Goal: Use online tool/utility: Utilize a website feature to perform a specific function

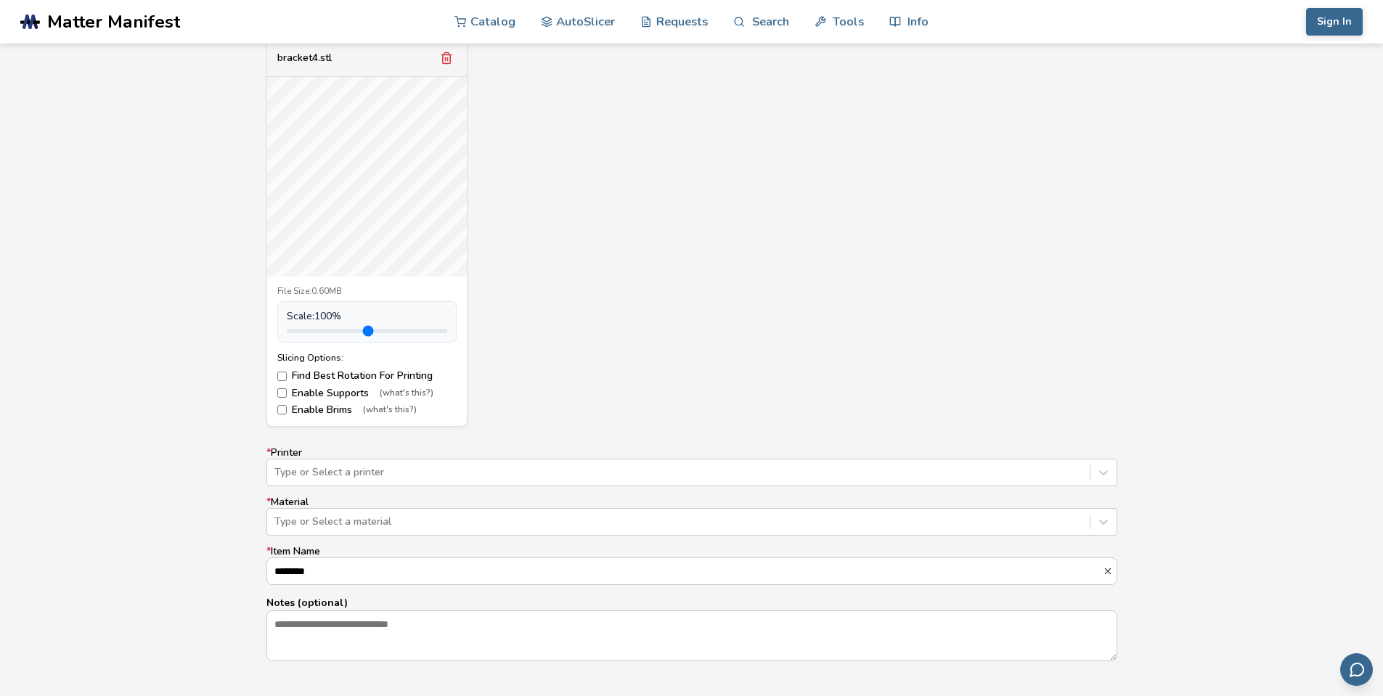
scroll to position [654, 0]
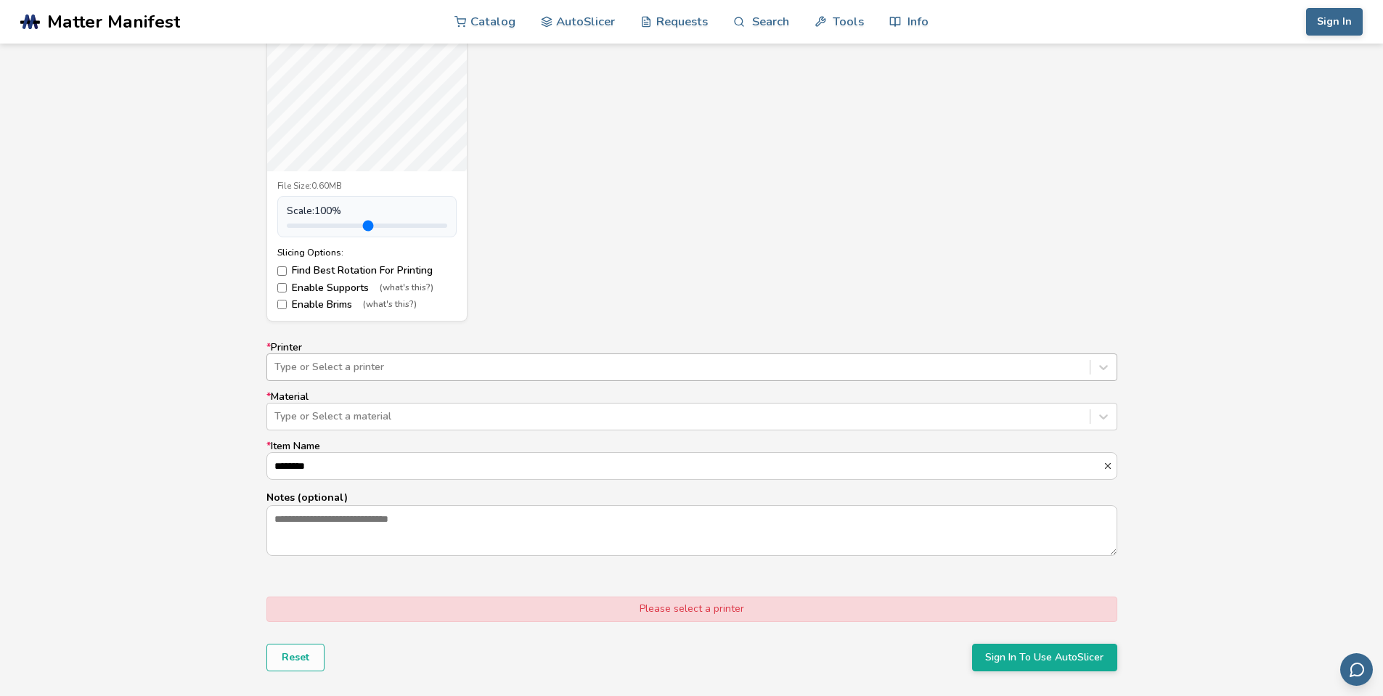
click at [413, 382] on div "* Printer Type or Select a printer * Material Type or Select a material * Item …" at bounding box center [692, 449] width 851 height 215
click at [407, 369] on div at bounding box center [679, 367] width 808 height 15
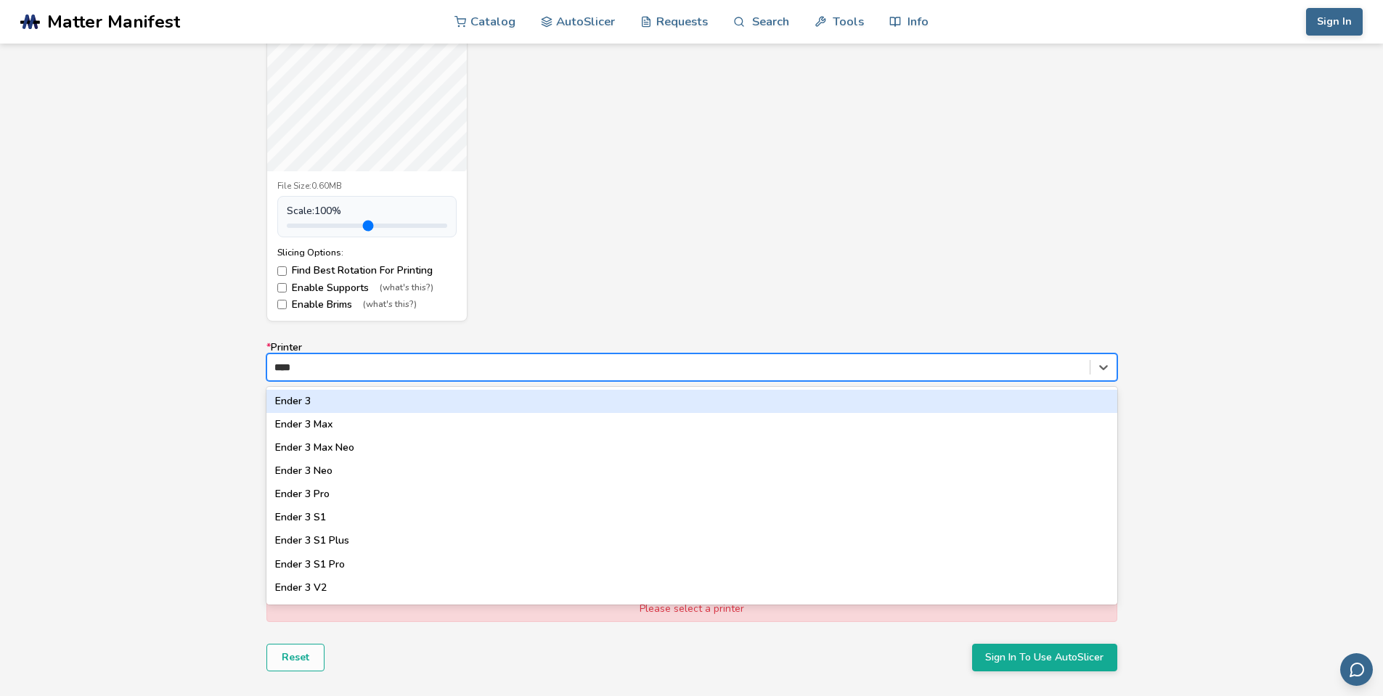
type input "*****"
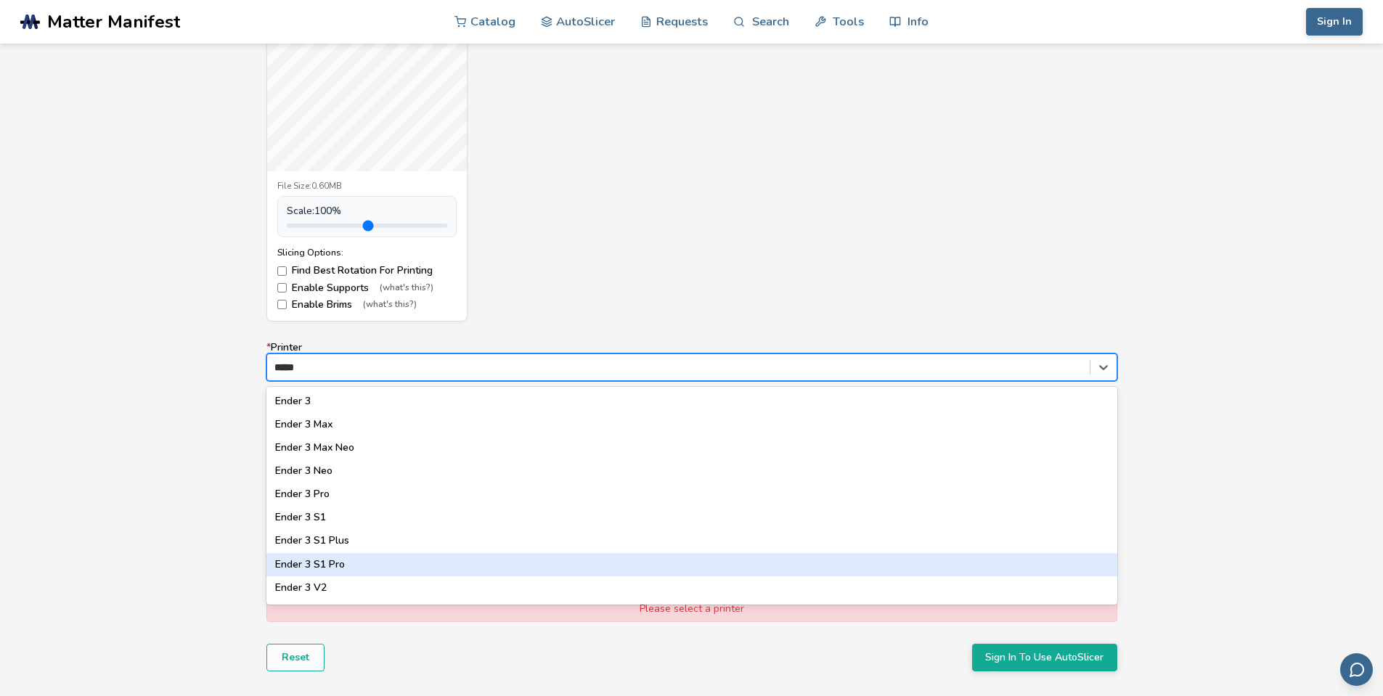
scroll to position [73, 0]
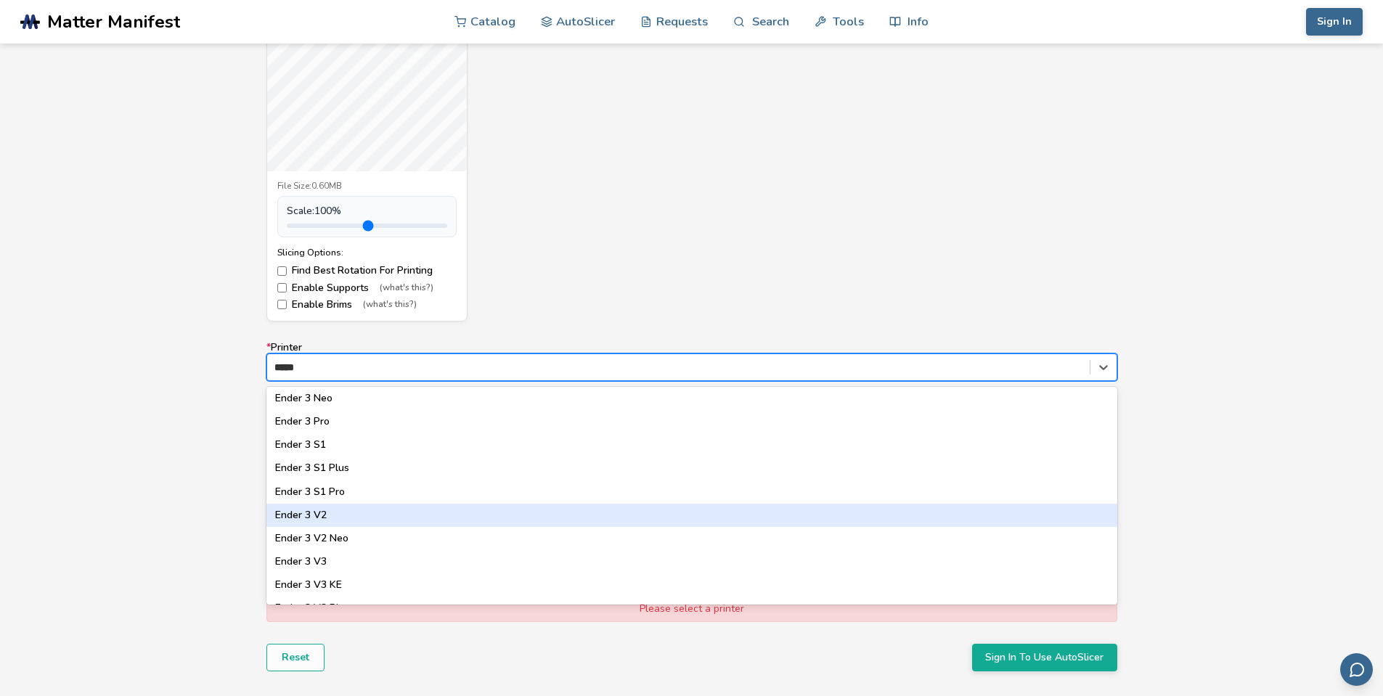
click at [348, 513] on div "Ender 3 V2" at bounding box center [692, 515] width 851 height 23
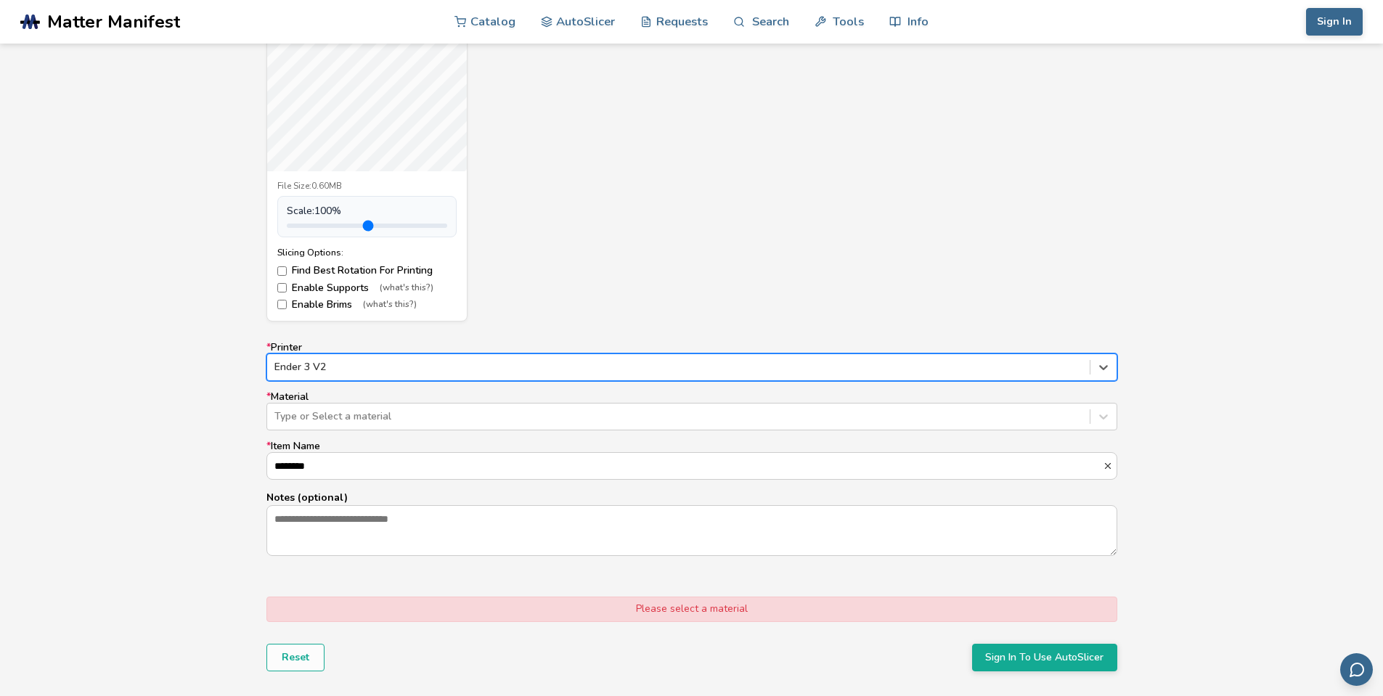
click at [344, 435] on div "* Printer option Ender 3 V2, selected. Ender 3 V2 * Material Type or Select a m…" at bounding box center [692, 449] width 851 height 215
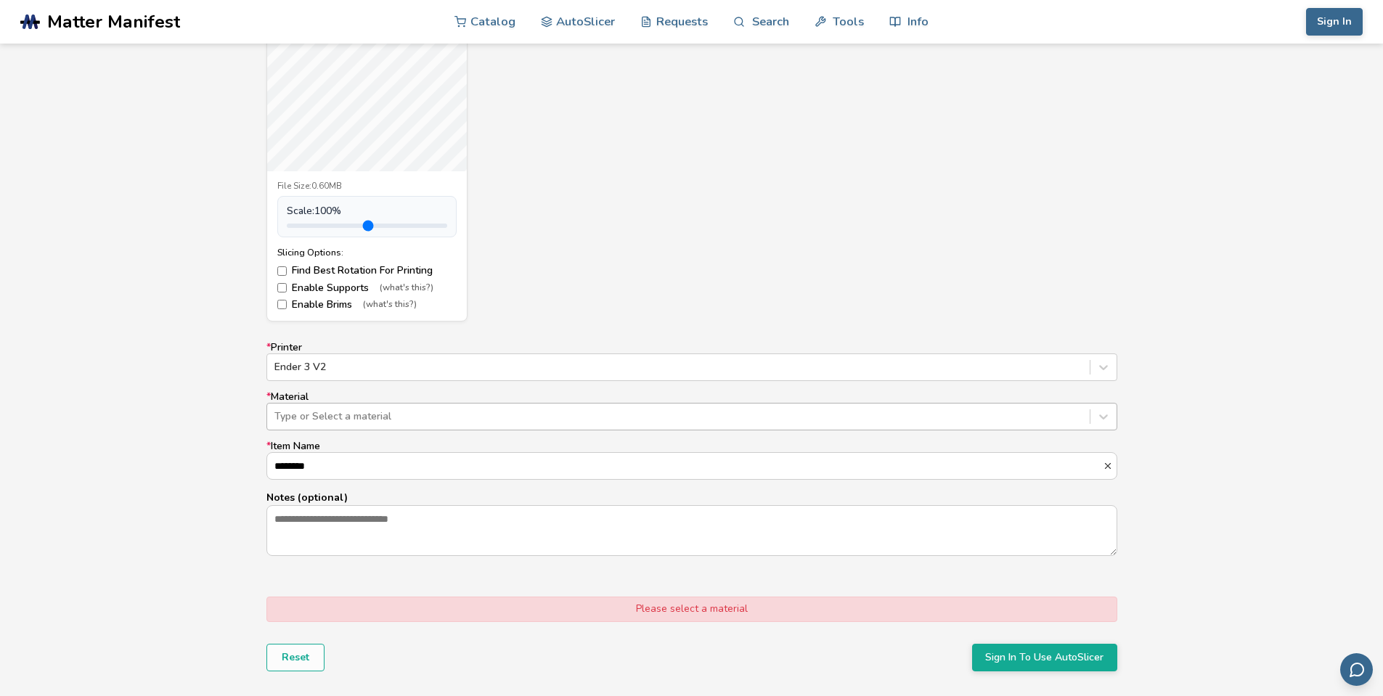
click at [354, 424] on div "Type or Select a material" at bounding box center [678, 417] width 823 height 20
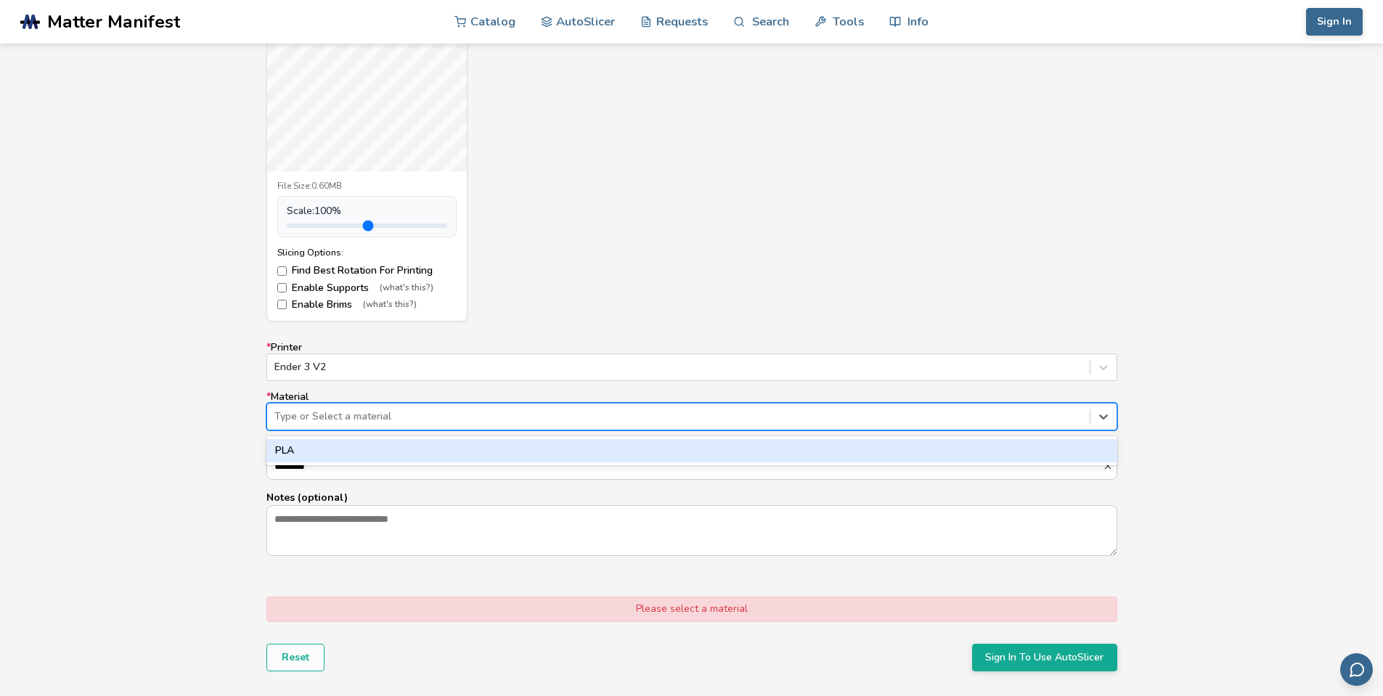
click at [306, 452] on div "PLA" at bounding box center [692, 450] width 851 height 23
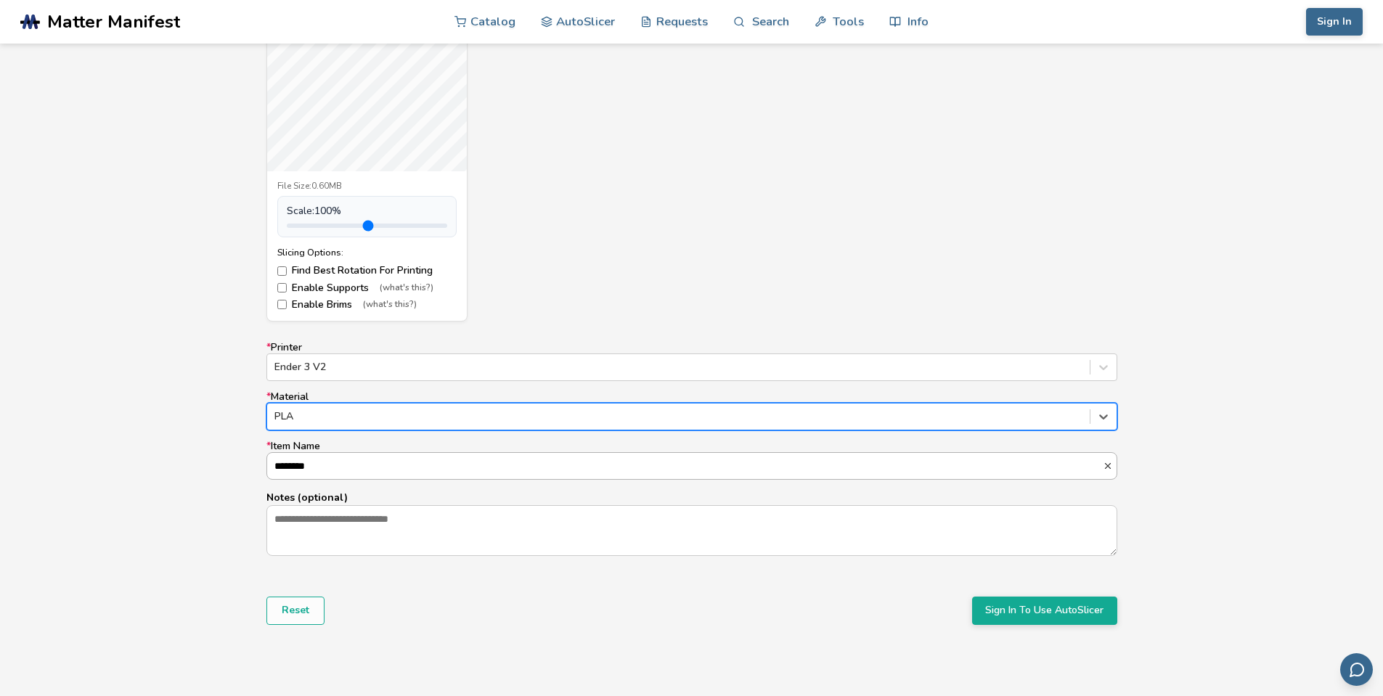
click at [334, 463] on input "********" at bounding box center [685, 466] width 836 height 26
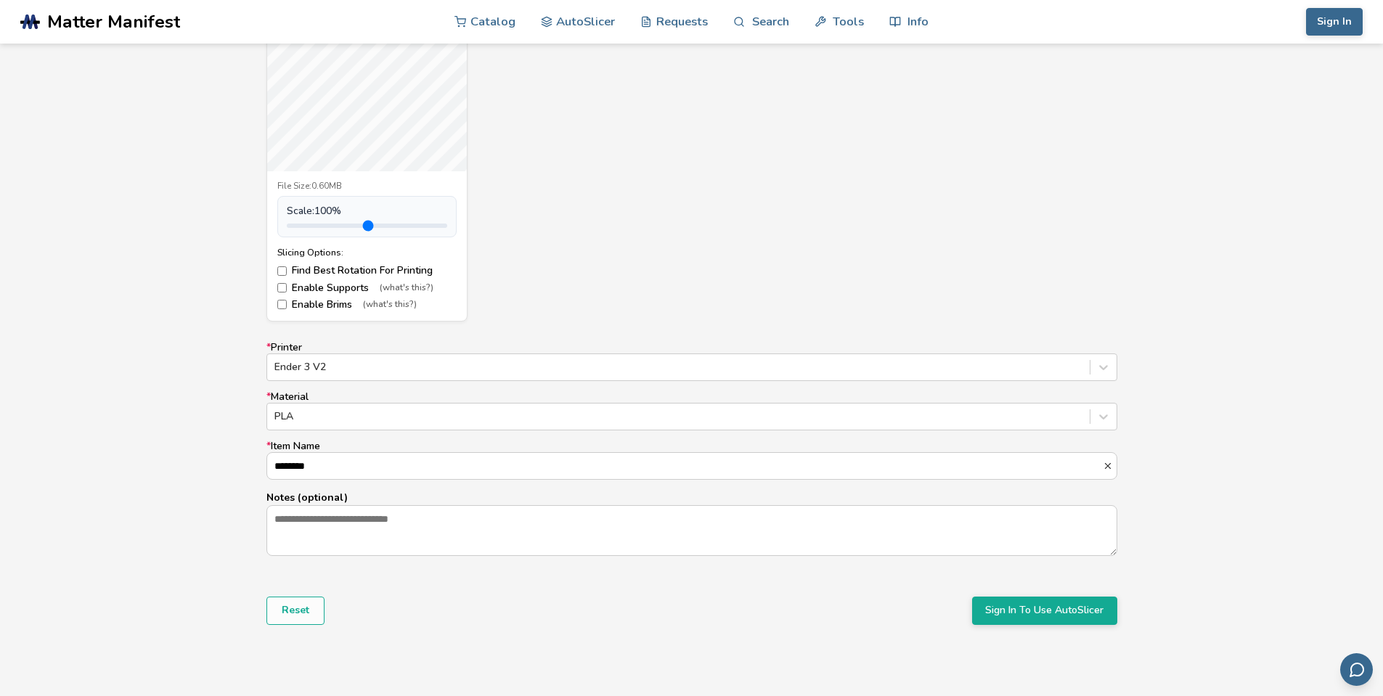
click at [326, 505] on p "Notes (optional)" at bounding box center [692, 497] width 851 height 15
click at [326, 506] on textarea "Notes (optional)" at bounding box center [692, 530] width 850 height 49
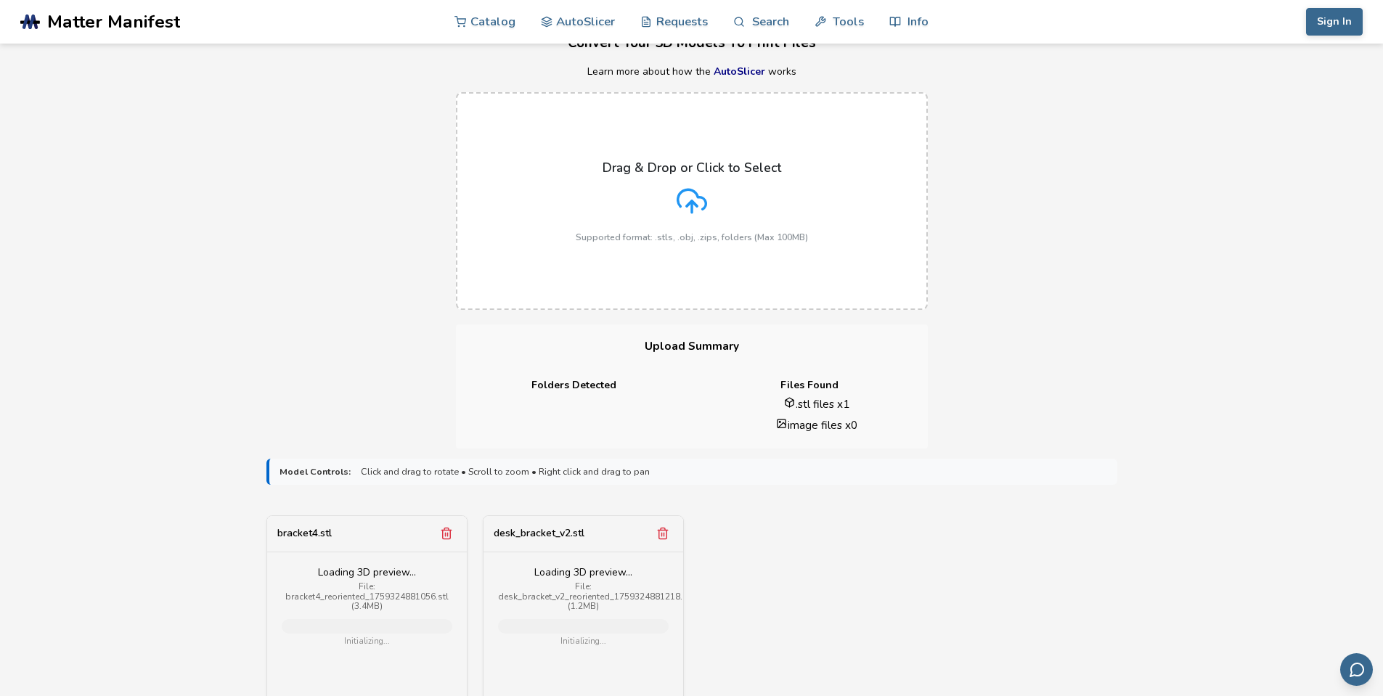
scroll to position [436, 0]
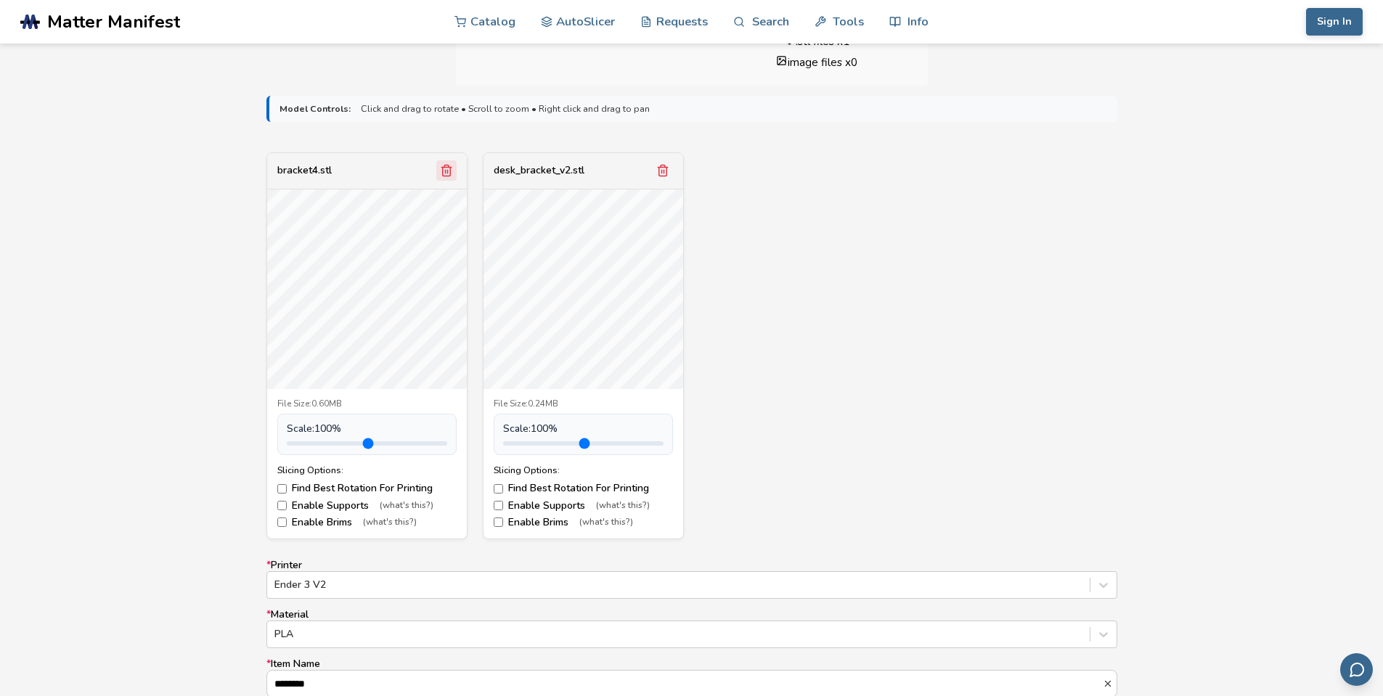
click at [439, 171] on button "Remove model" at bounding box center [446, 170] width 20 height 20
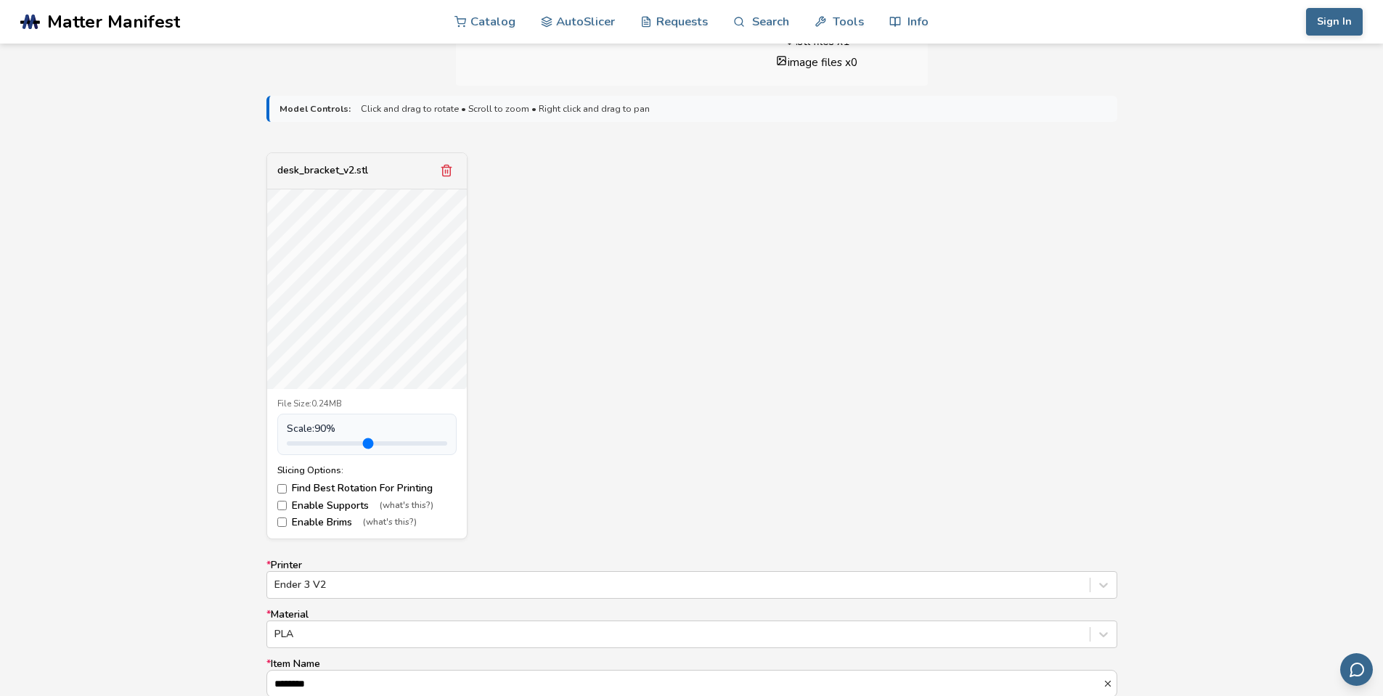
type input "*"
click at [320, 446] on input "range" at bounding box center [367, 444] width 160 height 4
click at [534, 449] on div "desk_bracket_v2.stl File Size: 0.24MB Scale: 100 % Slicing Options: Find Best R…" at bounding box center [692, 346] width 851 height 387
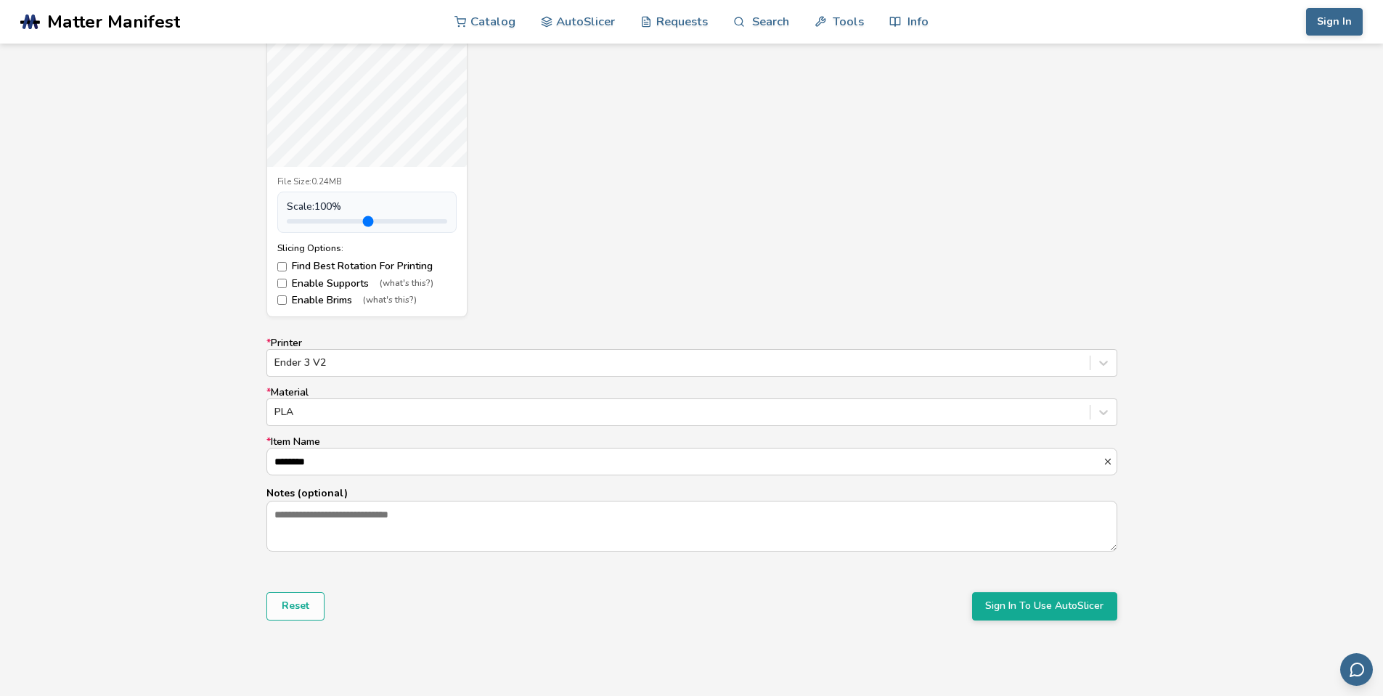
scroll to position [581, 0]
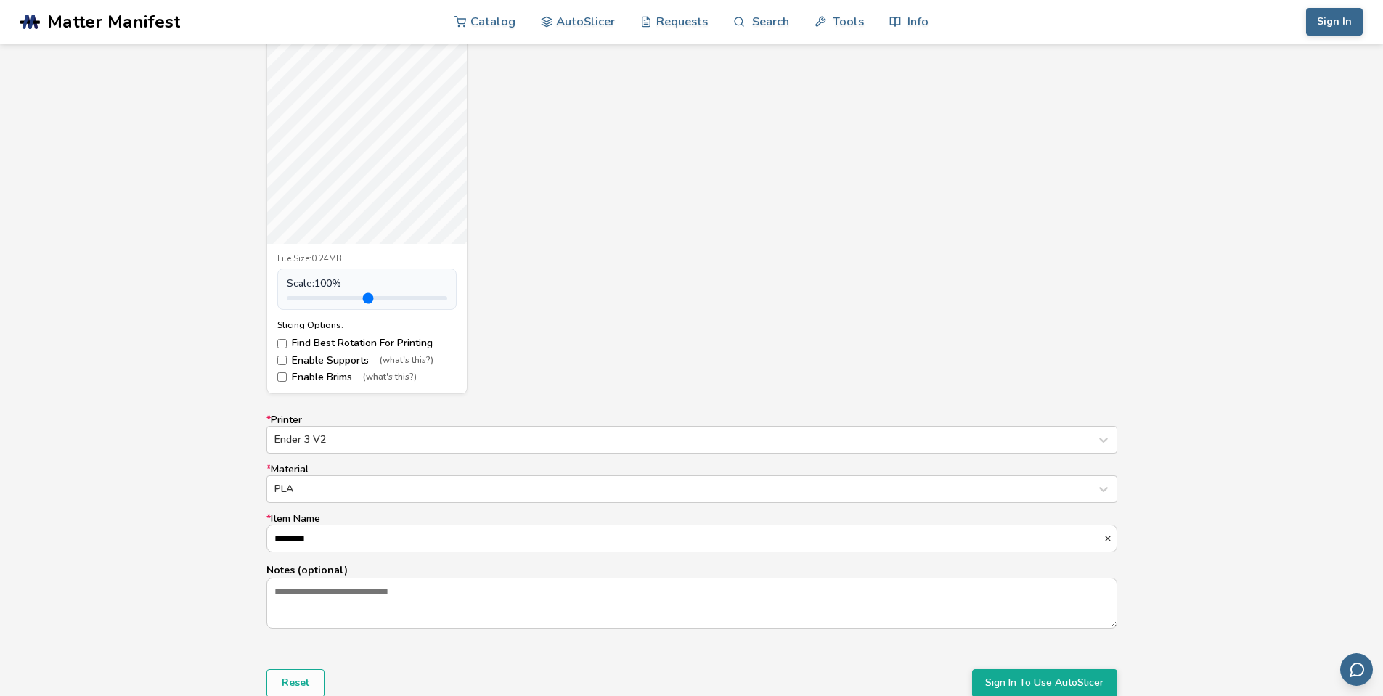
click at [550, 206] on div "desk_bracket_v2.stl File Size: 0.24MB Scale: 100 % Slicing Options: Find Best R…" at bounding box center [692, 200] width 851 height 387
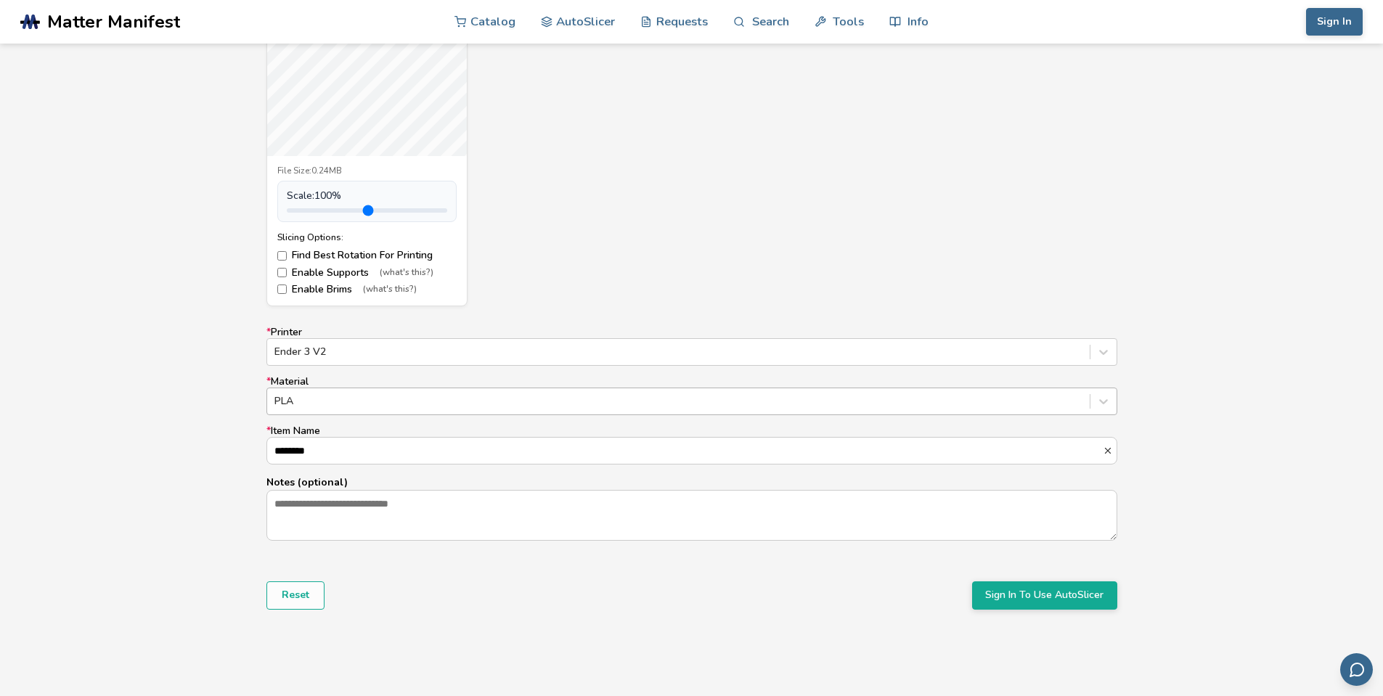
scroll to position [799, 0]
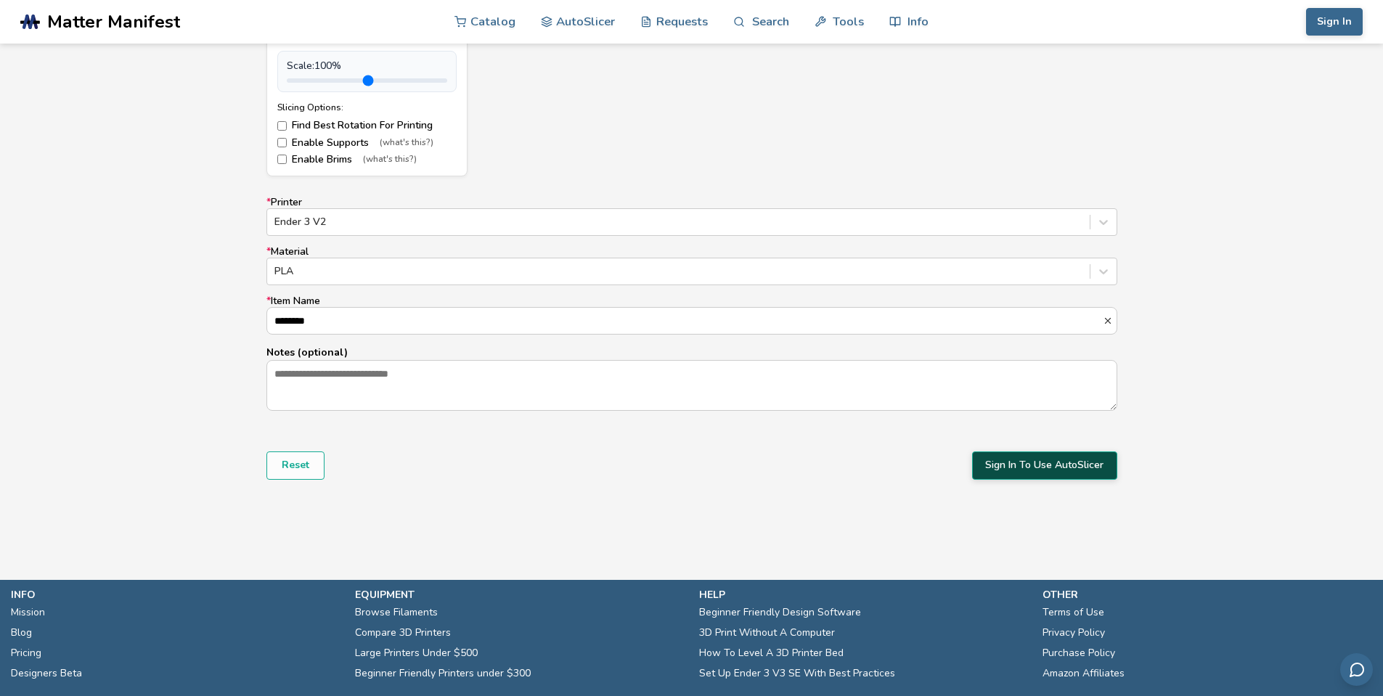
click at [1054, 455] on button "Sign In To Use AutoSlicer" at bounding box center [1044, 466] width 145 height 28
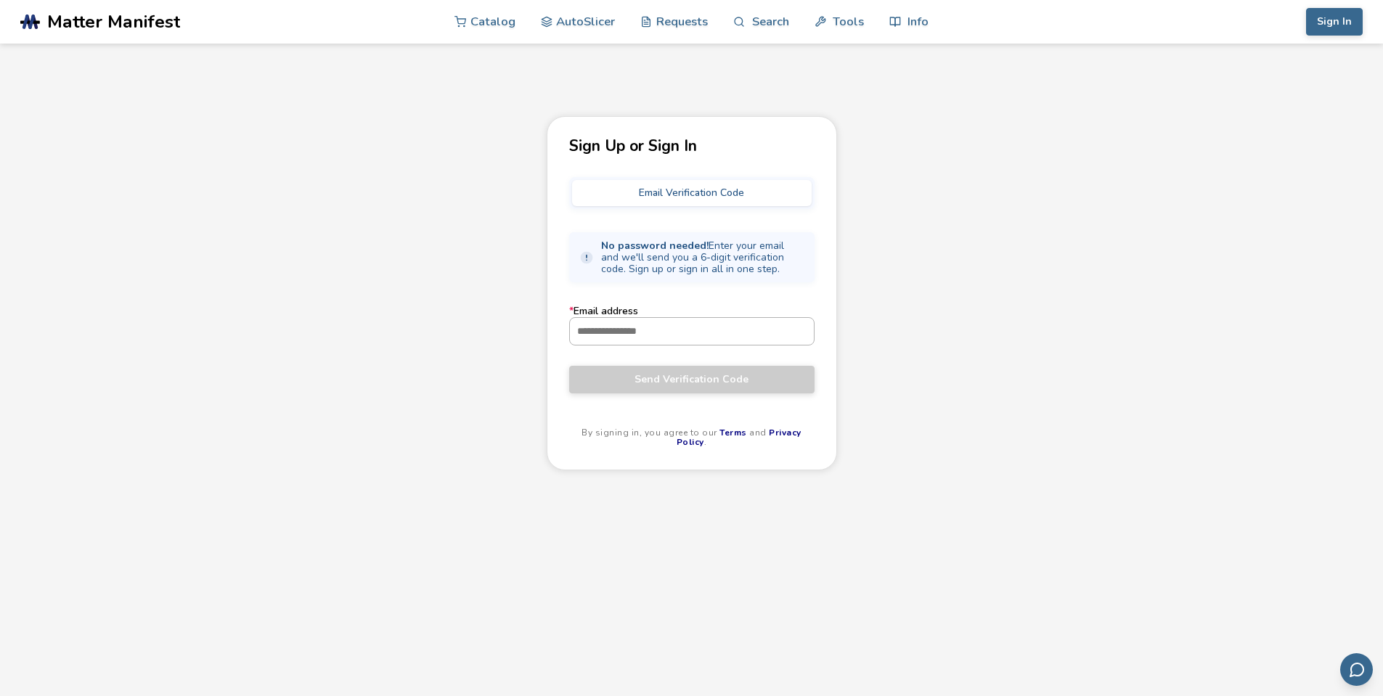
click at [668, 330] on input "* Email address" at bounding box center [692, 331] width 244 height 26
type input "*"
type input "**********"
click at [569, 366] on button "Send Verification Code" at bounding box center [691, 380] width 245 height 28
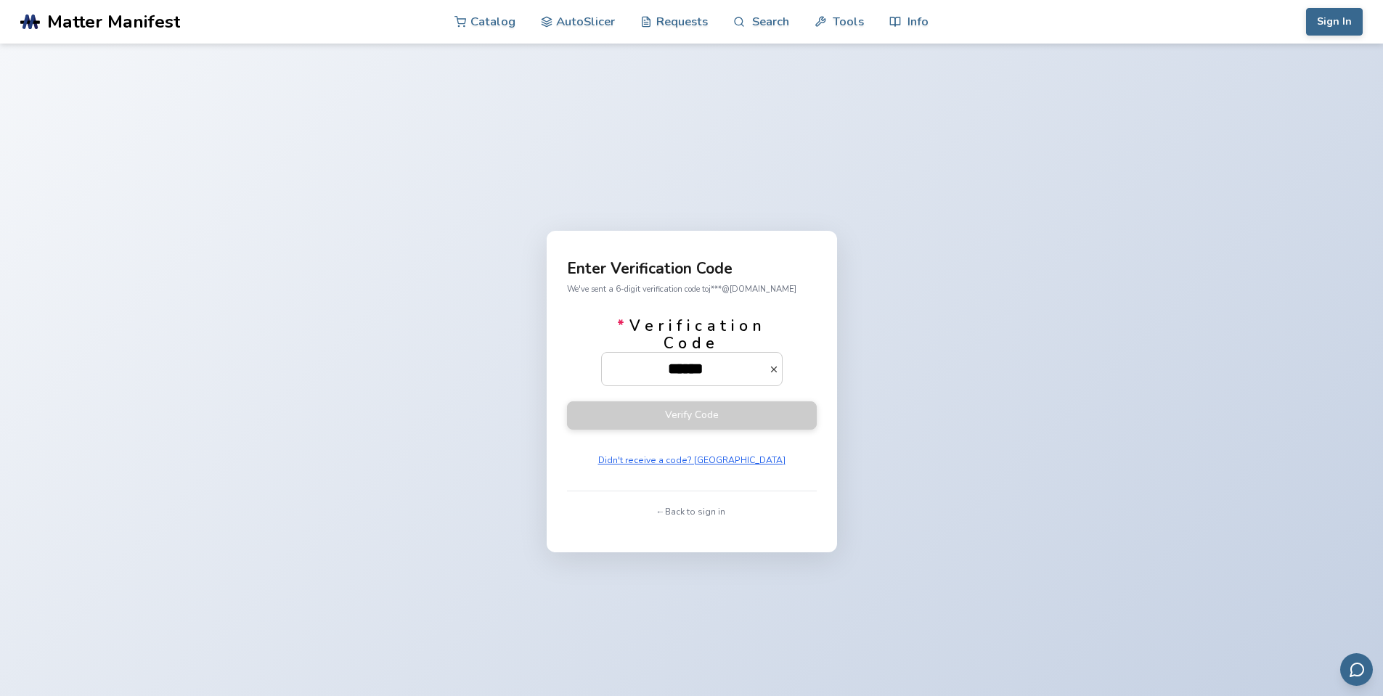
type input "******"
click at [567, 402] on button "Verify Code" at bounding box center [692, 416] width 250 height 28
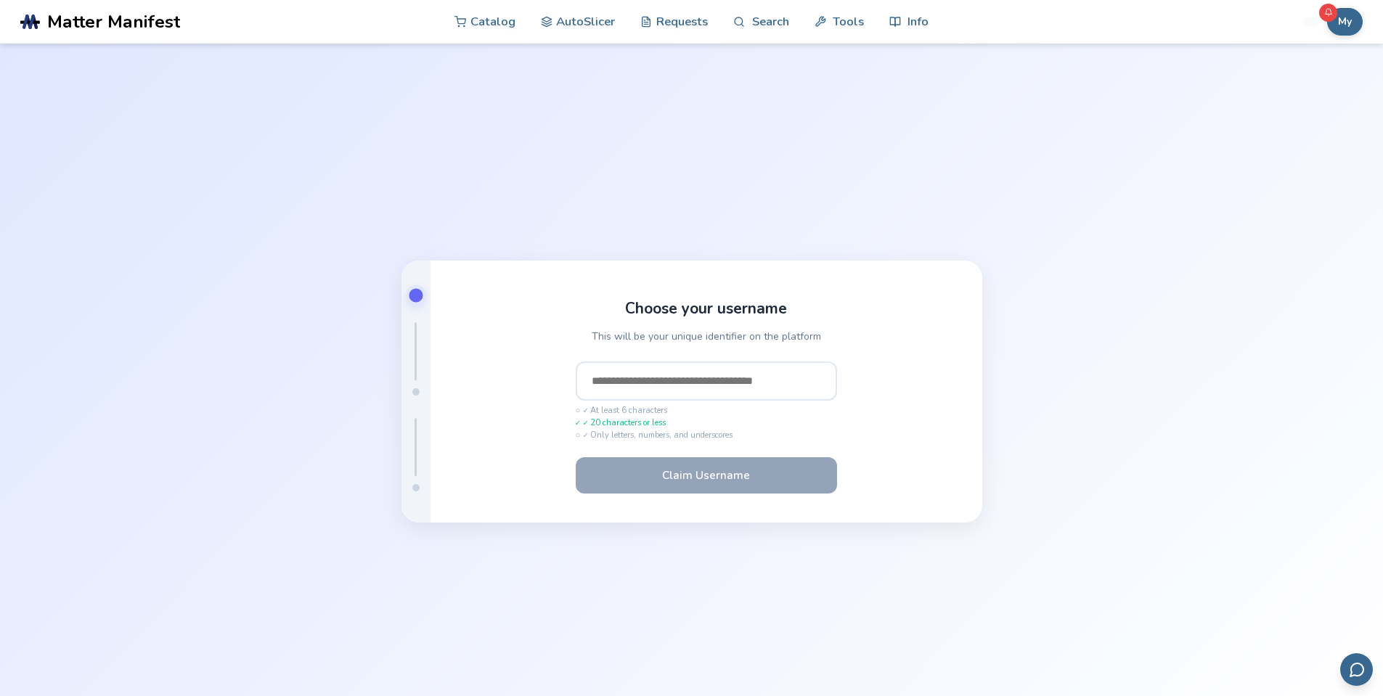
click at [657, 422] on span "✓ 20 characters or less" at bounding box center [706, 423] width 261 height 9
click at [659, 382] on input "text" at bounding box center [706, 381] width 261 height 39
type input "*"
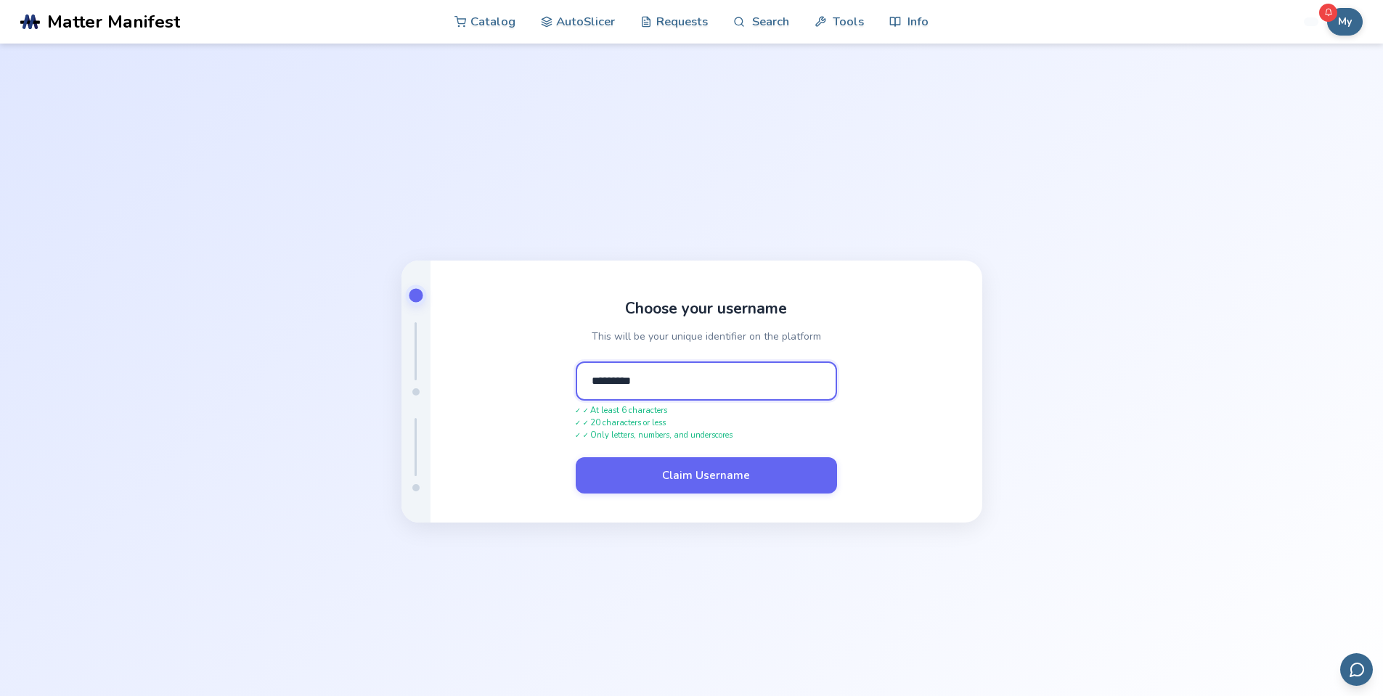
type input "*********"
click at [576, 458] on button "Claim Username" at bounding box center [706, 476] width 261 height 36
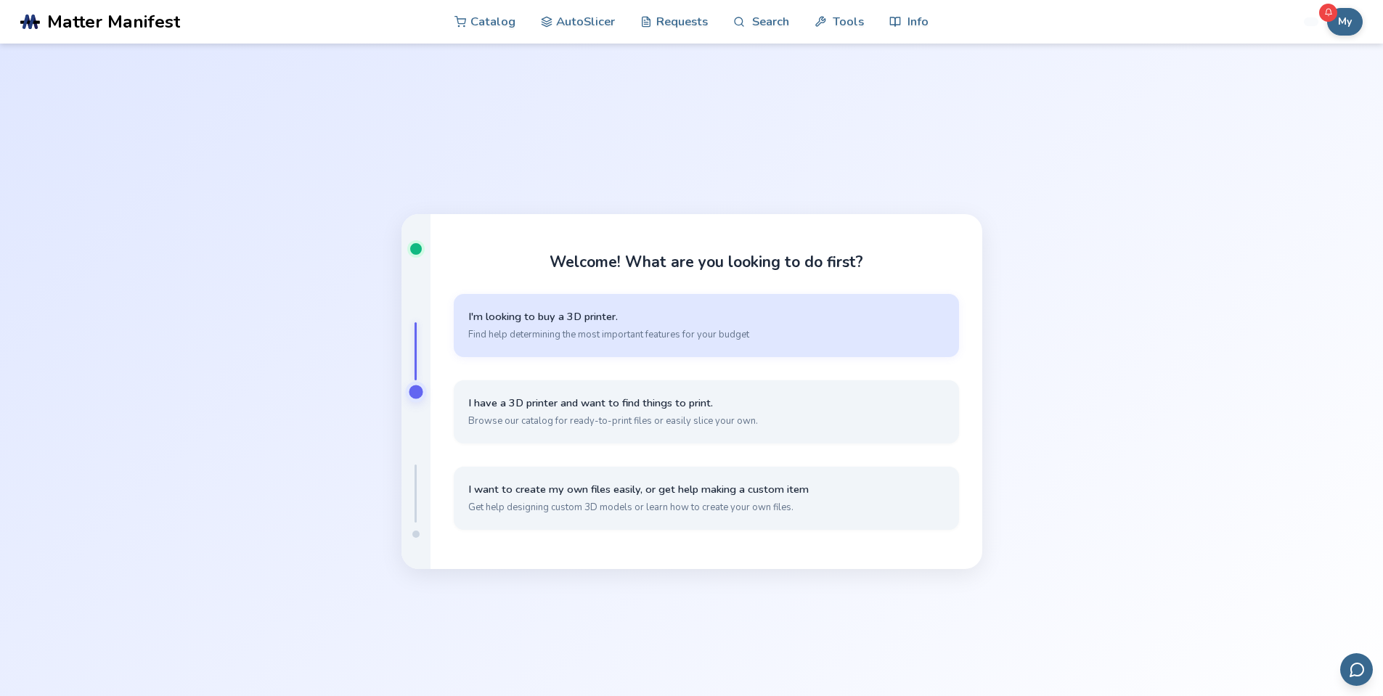
click at [578, 302] on button "I'm looking to buy a 3D printer. Find help determining the most important featu…" at bounding box center [706, 325] width 505 height 63
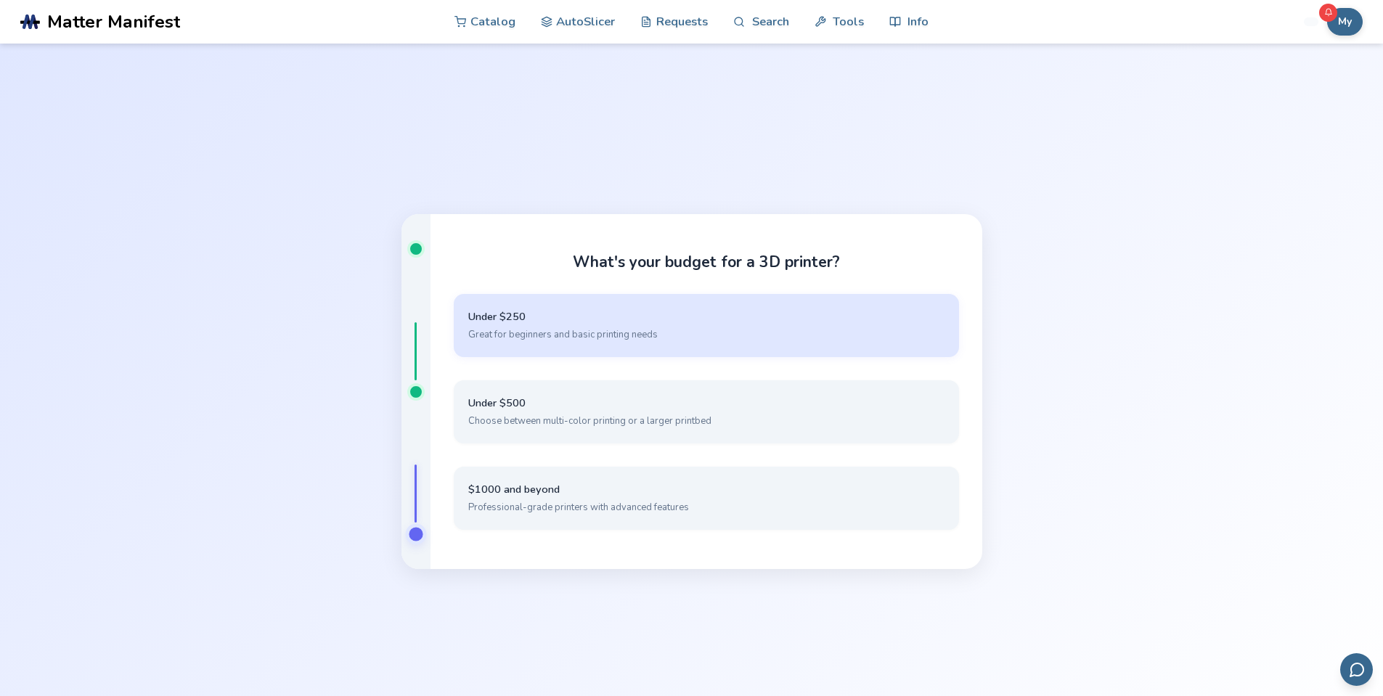
click at [575, 328] on span "Great for beginners and basic printing needs" at bounding box center [706, 334] width 476 height 13
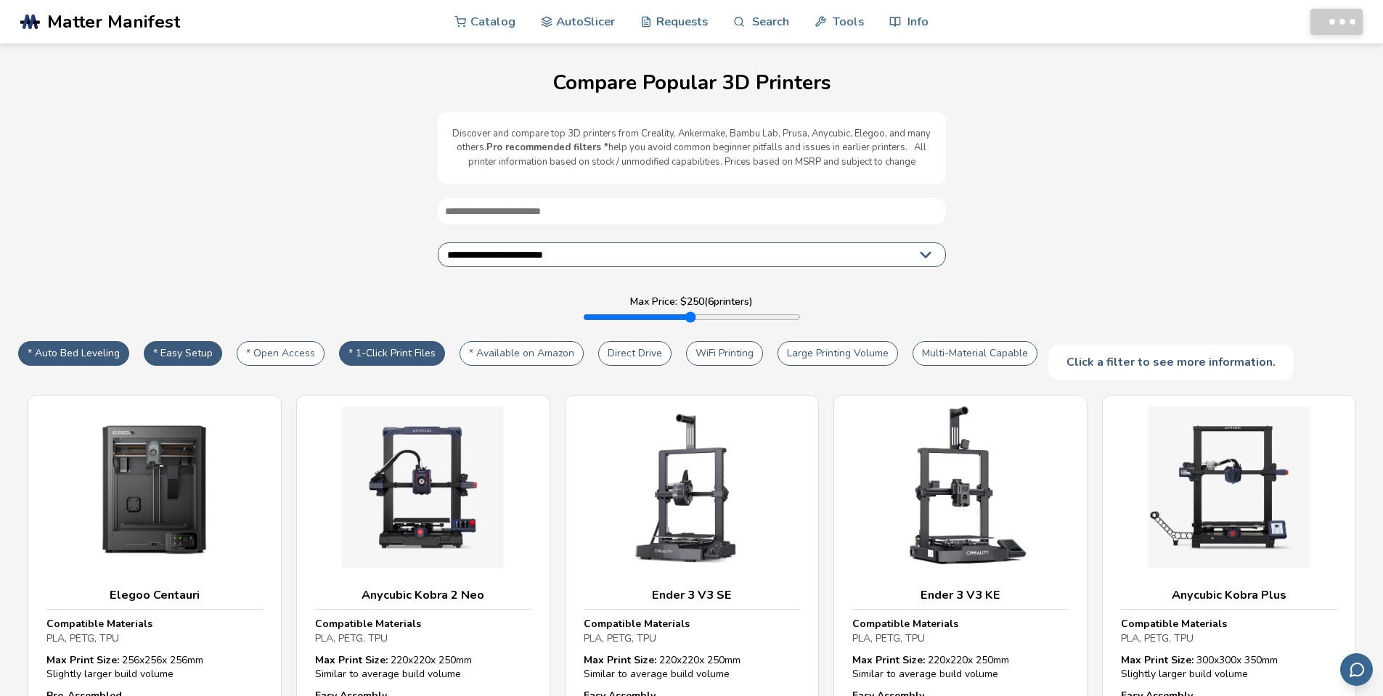
select select "**********"
click at [606, 13] on link "AutoSlicer" at bounding box center [578, 21] width 75 height 44
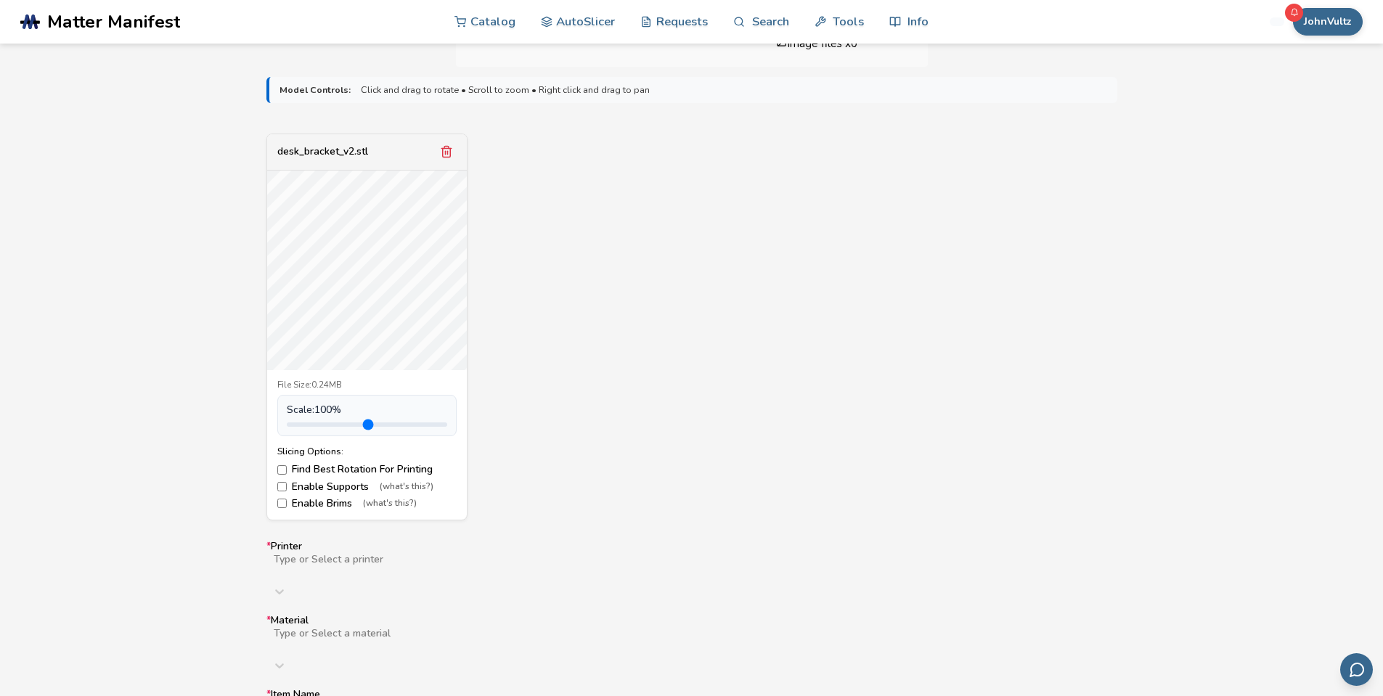
scroll to position [508, 0]
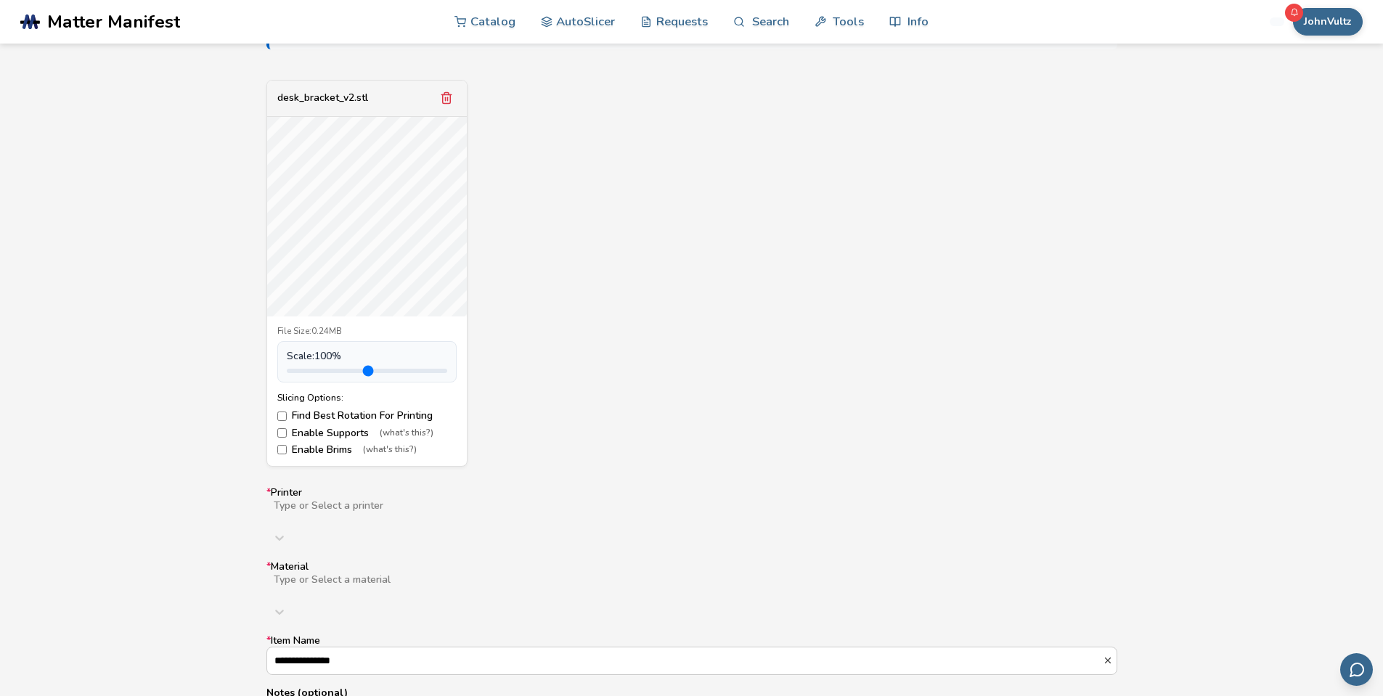
click at [294, 447] on label "Enable Brims (what's this?)" at bounding box center [366, 450] width 179 height 12
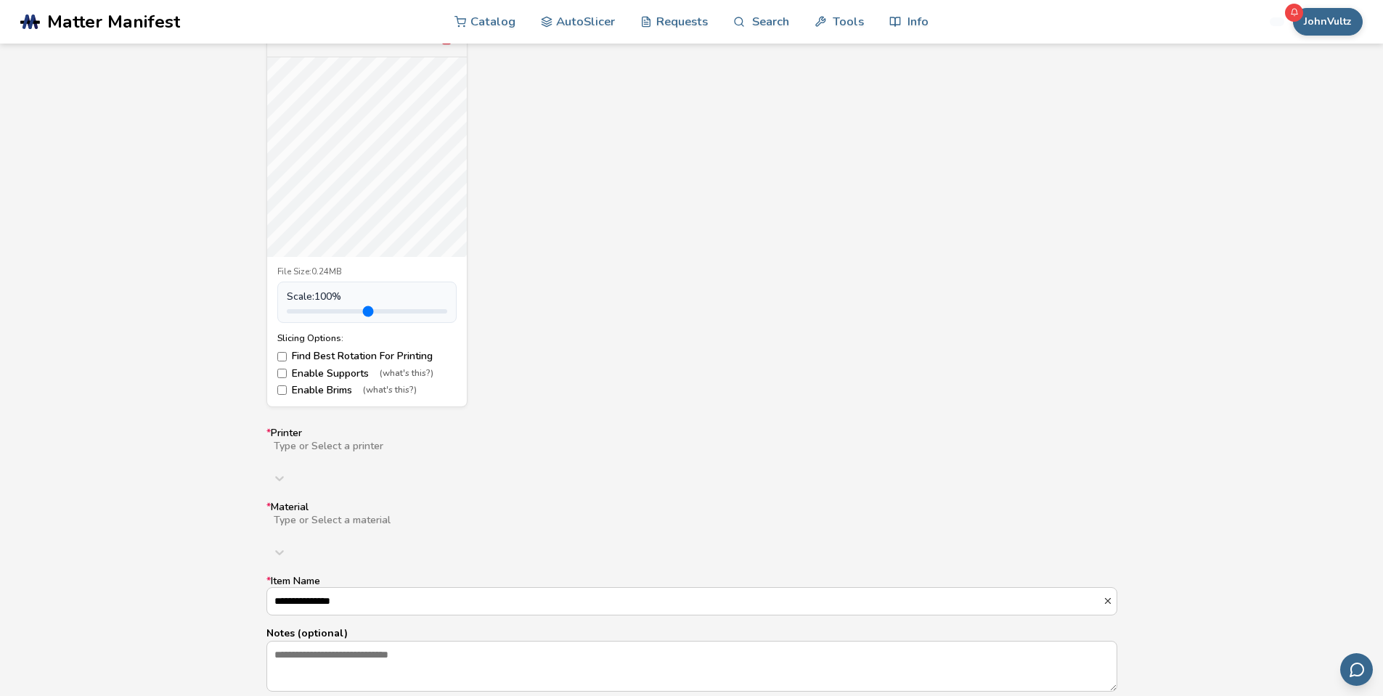
click at [316, 492] on div "Type or Select a printer" at bounding box center [692, 465] width 851 height 52
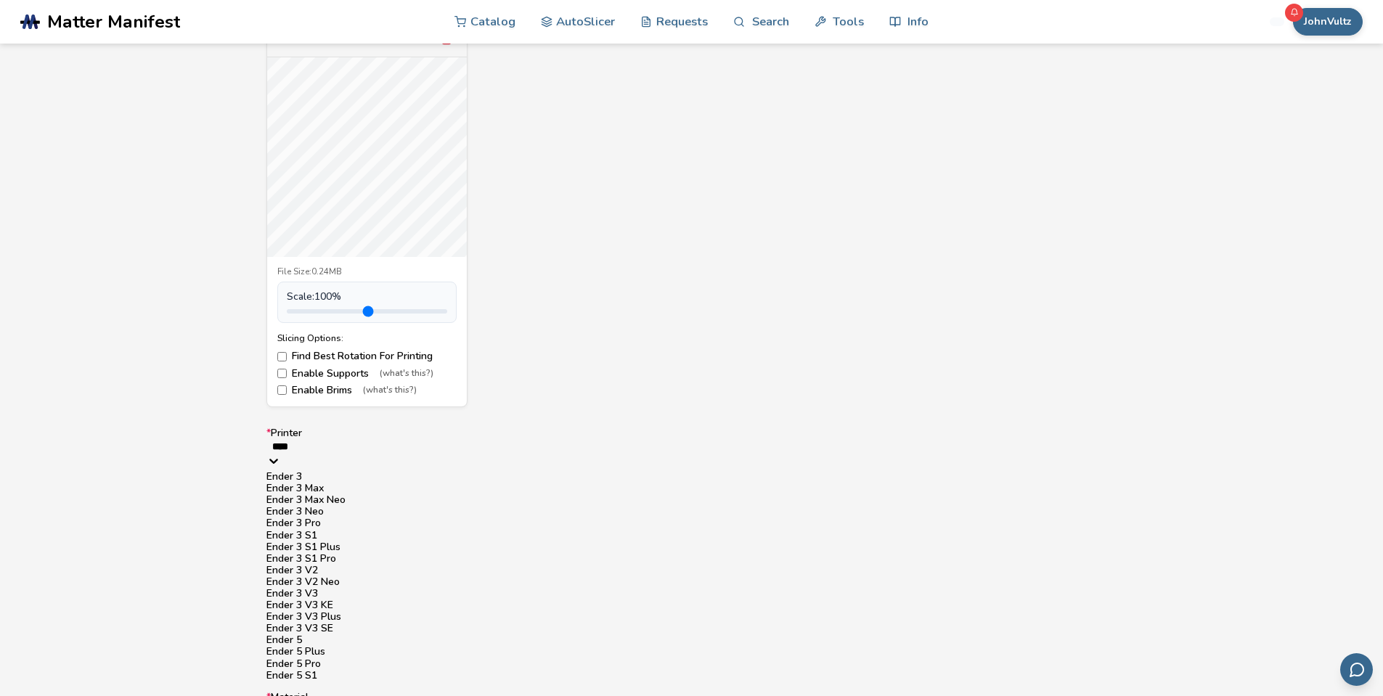
type input "*****"
click at [325, 577] on div "Ender 3 V2" at bounding box center [692, 571] width 851 height 12
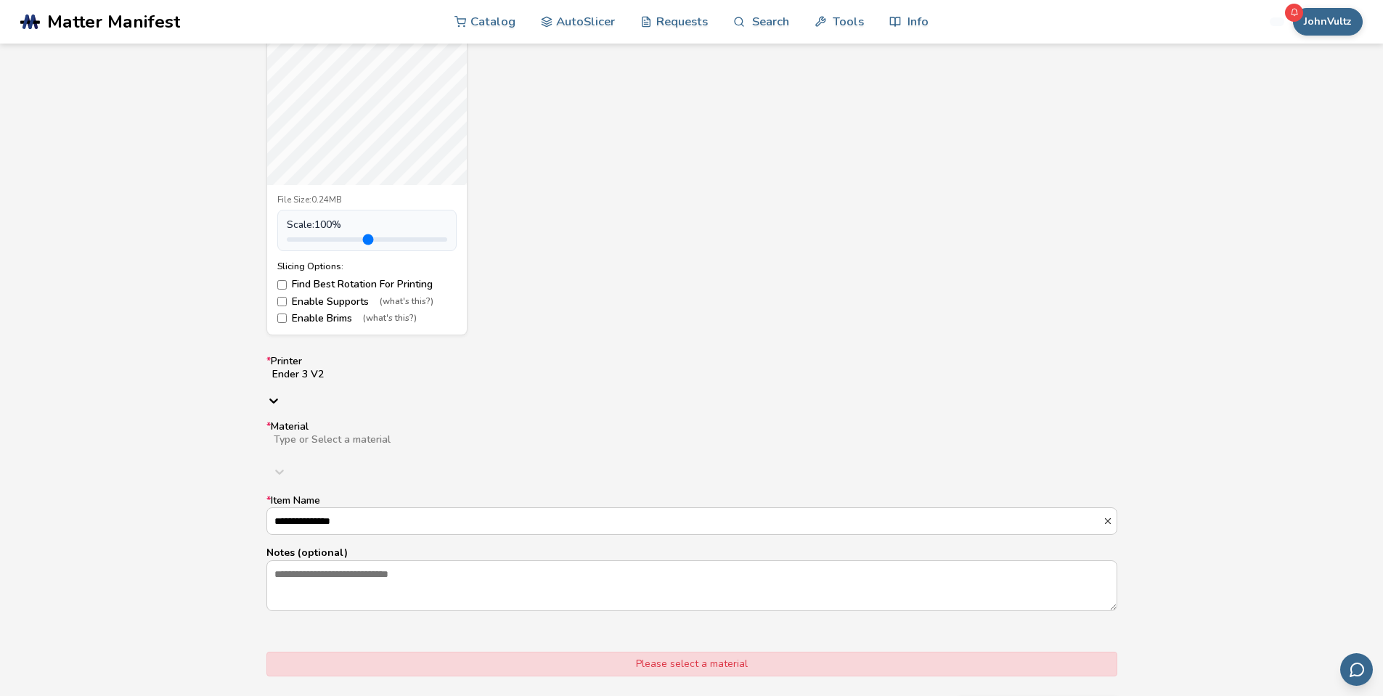
scroll to position [641, 0]
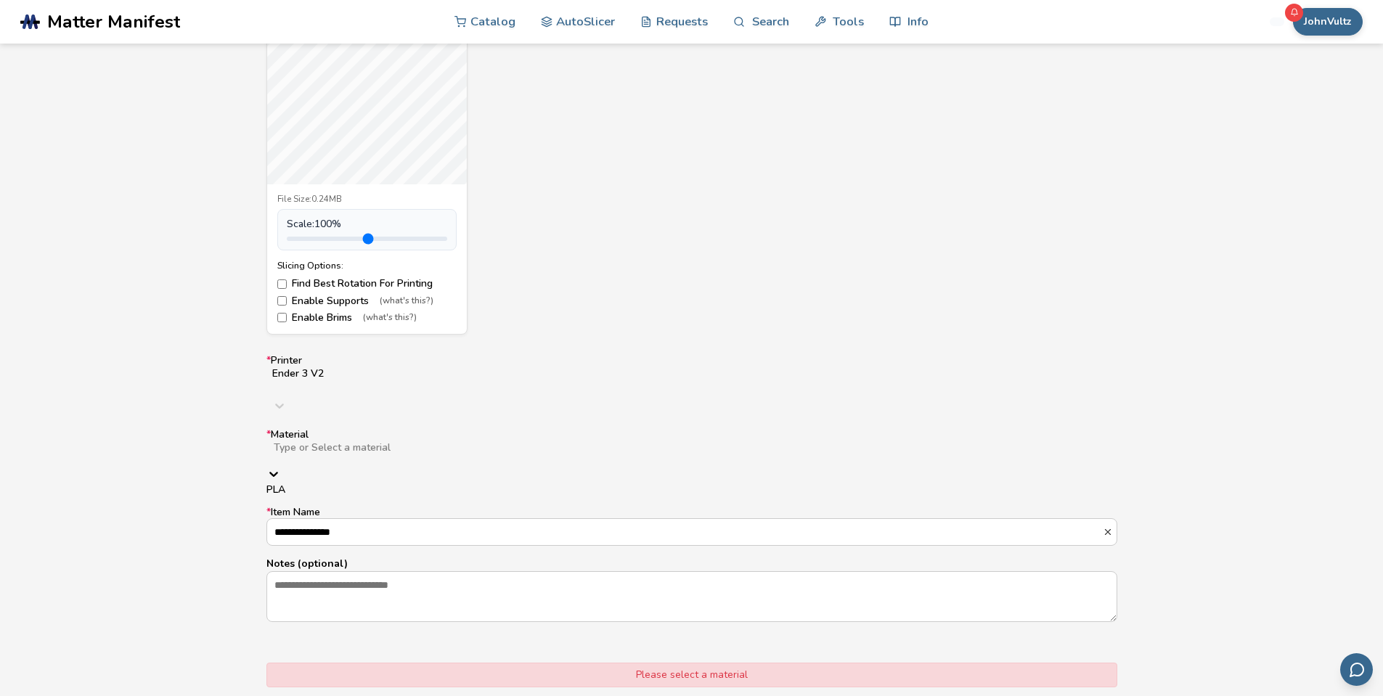
click at [367, 443] on div "Type or Select a material" at bounding box center [692, 463] width 851 height 44
click at [343, 484] on div "PLA" at bounding box center [692, 490] width 851 height 12
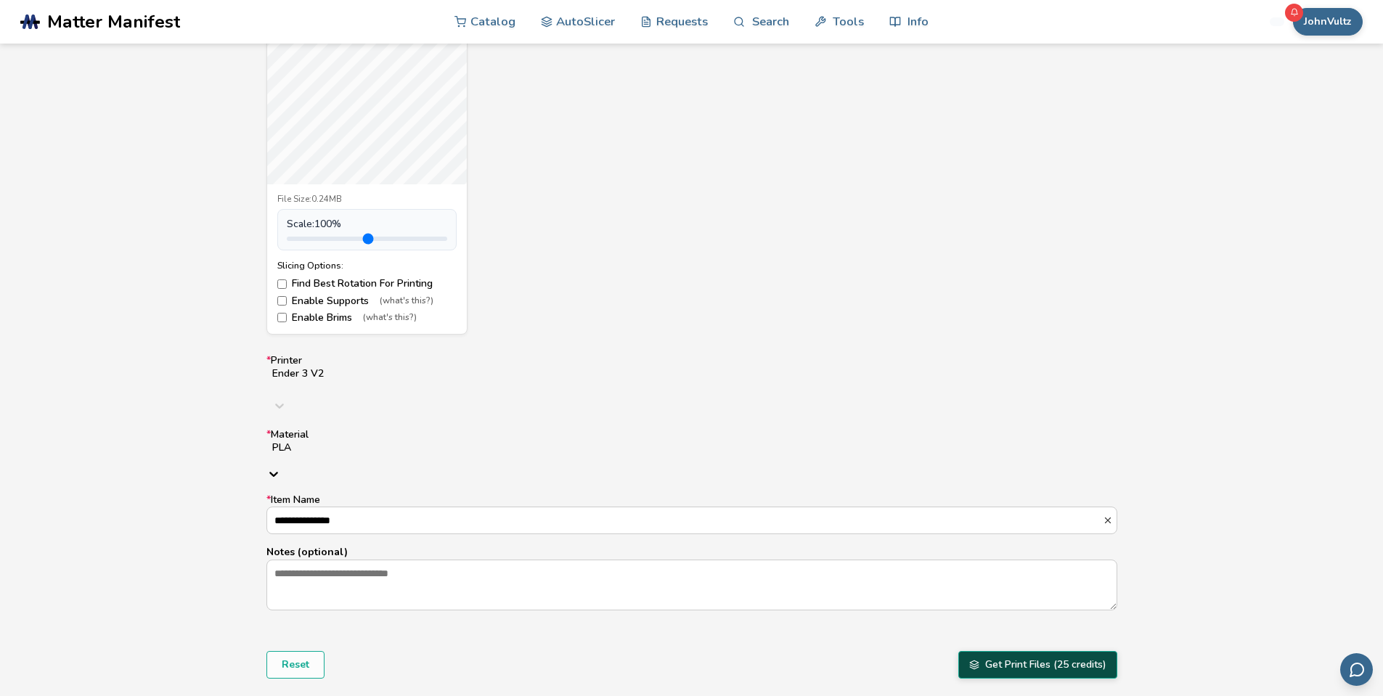
click at [1021, 651] on button "Get Print Files (25 credits)" at bounding box center [1038, 665] width 159 height 28
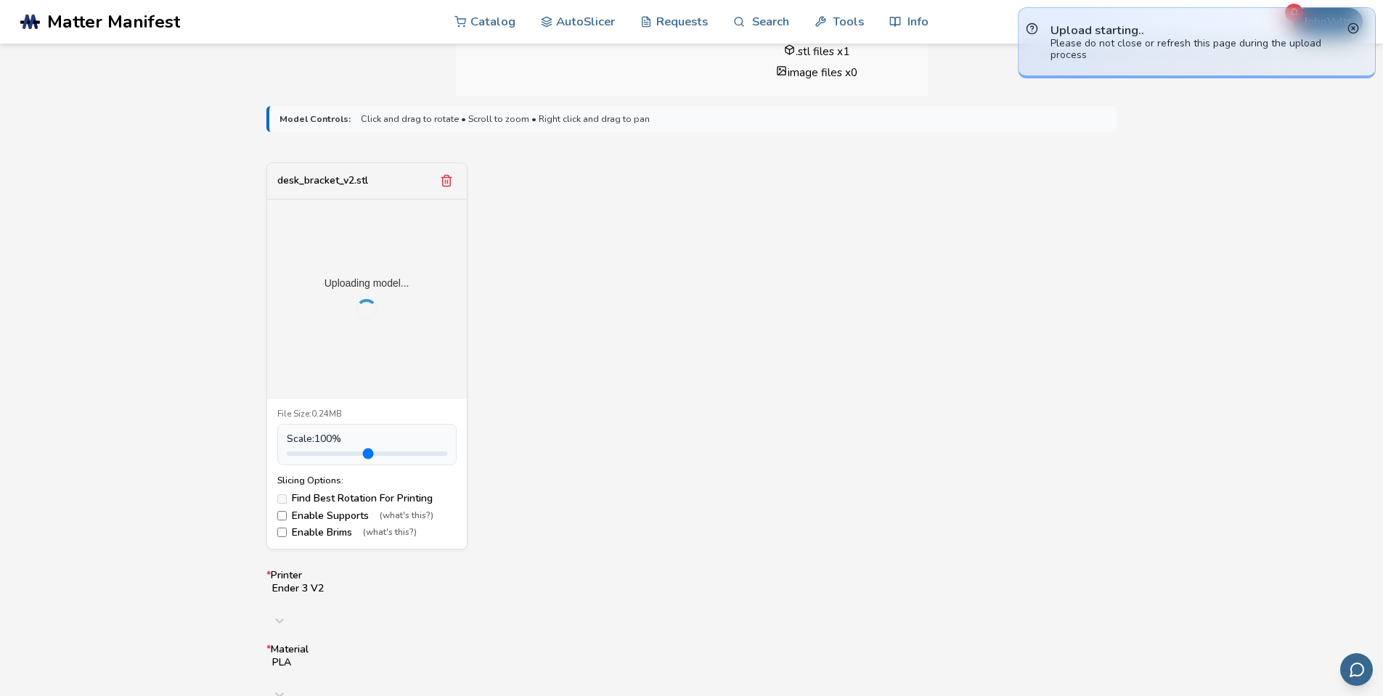
scroll to position [423, 0]
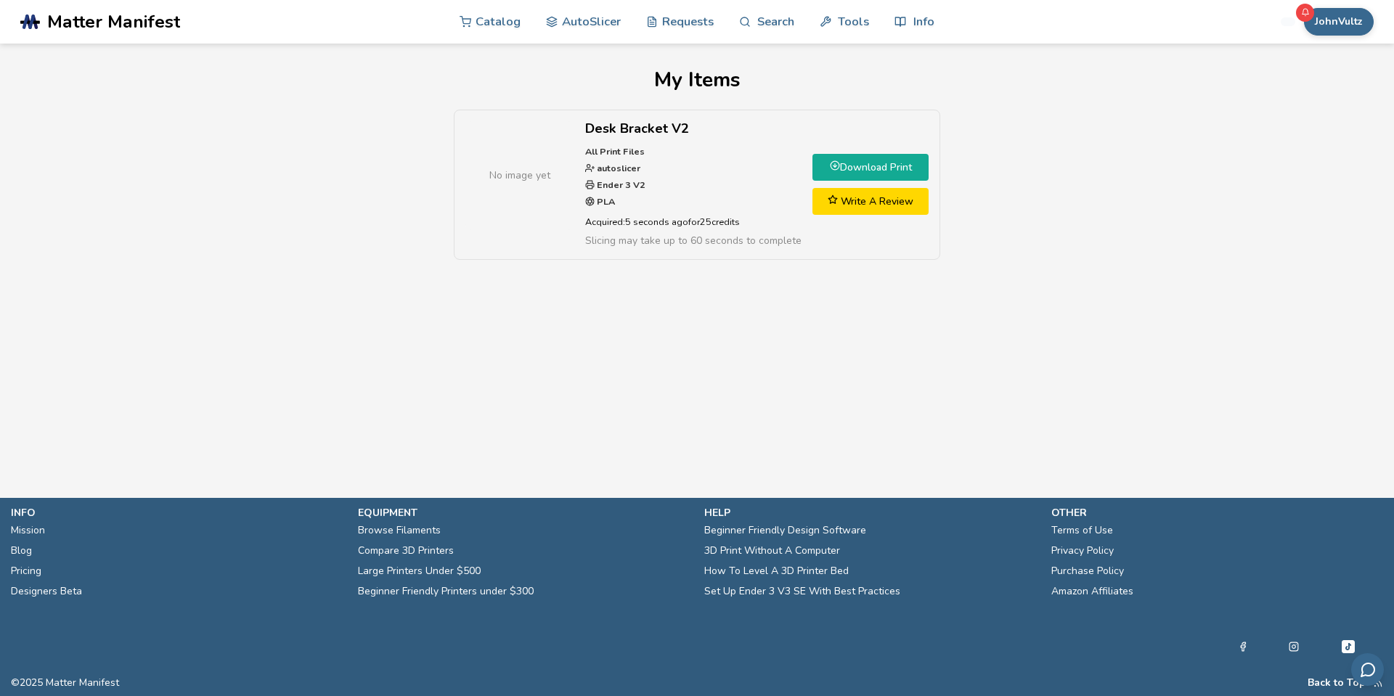
click at [495, 174] on span "No image yet" at bounding box center [519, 175] width 61 height 15
click at [840, 168] on link "Download Print" at bounding box center [871, 167] width 116 height 27
